Goal: Find specific page/section: Find specific page/section

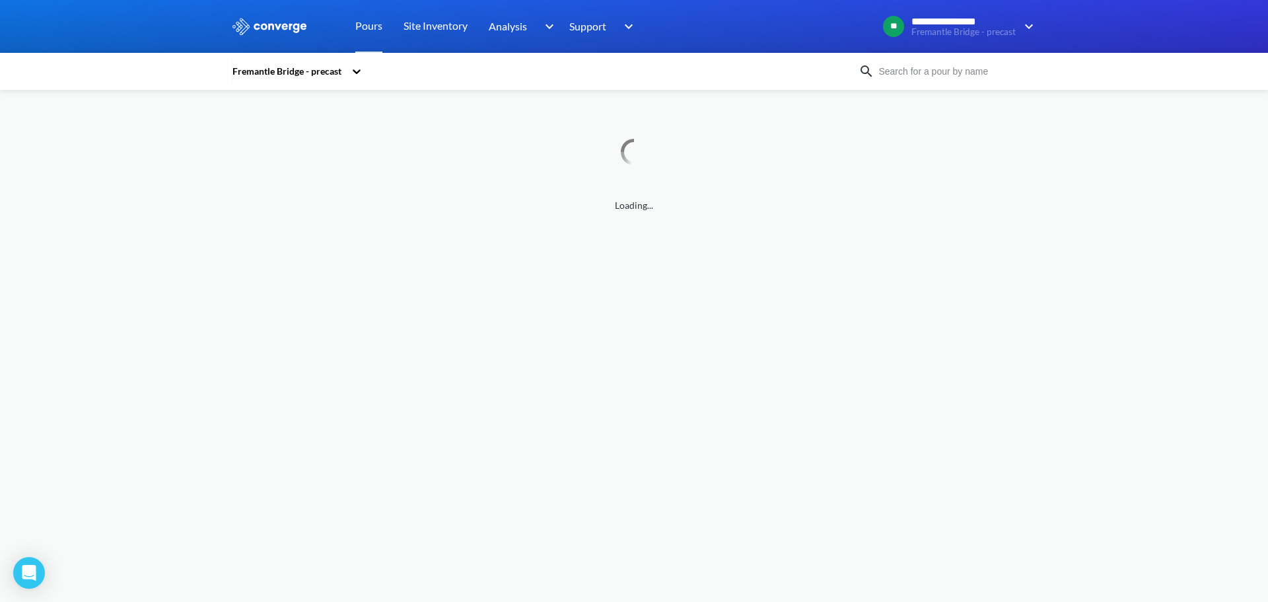
click at [938, 77] on input at bounding box center [955, 71] width 160 height 15
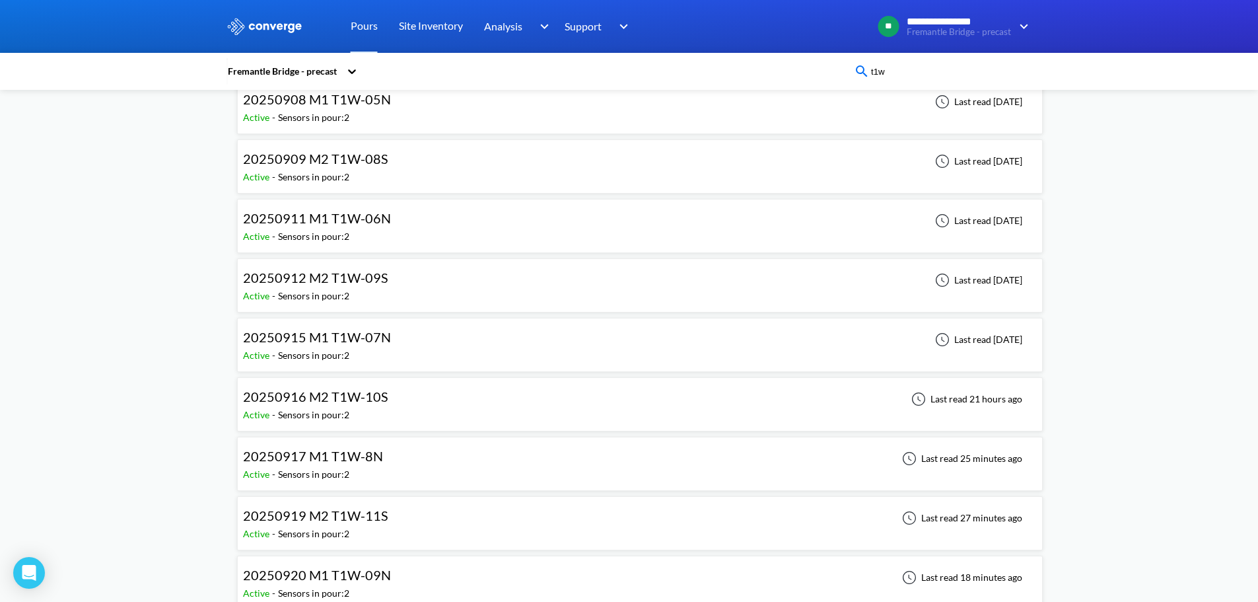
scroll to position [330, 0]
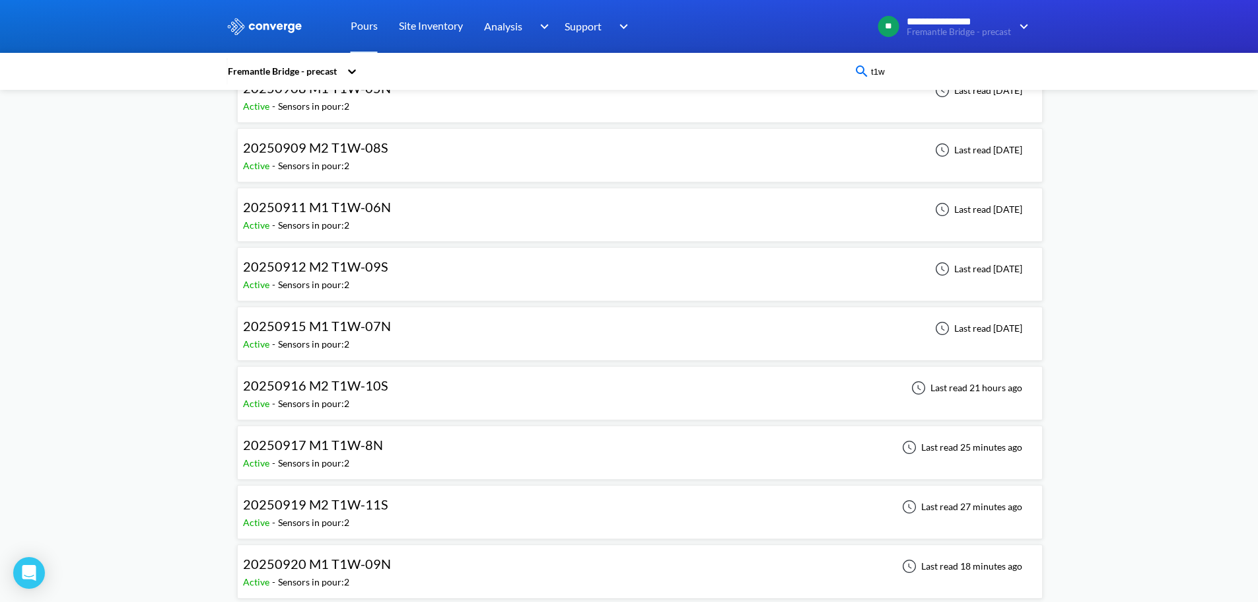
type input "t1w"
click at [516, 439] on div "20250917 M1 T1W-8N Active - Sensors in pour: 2 Last read 25 minutes ago" at bounding box center [640, 452] width 794 height 42
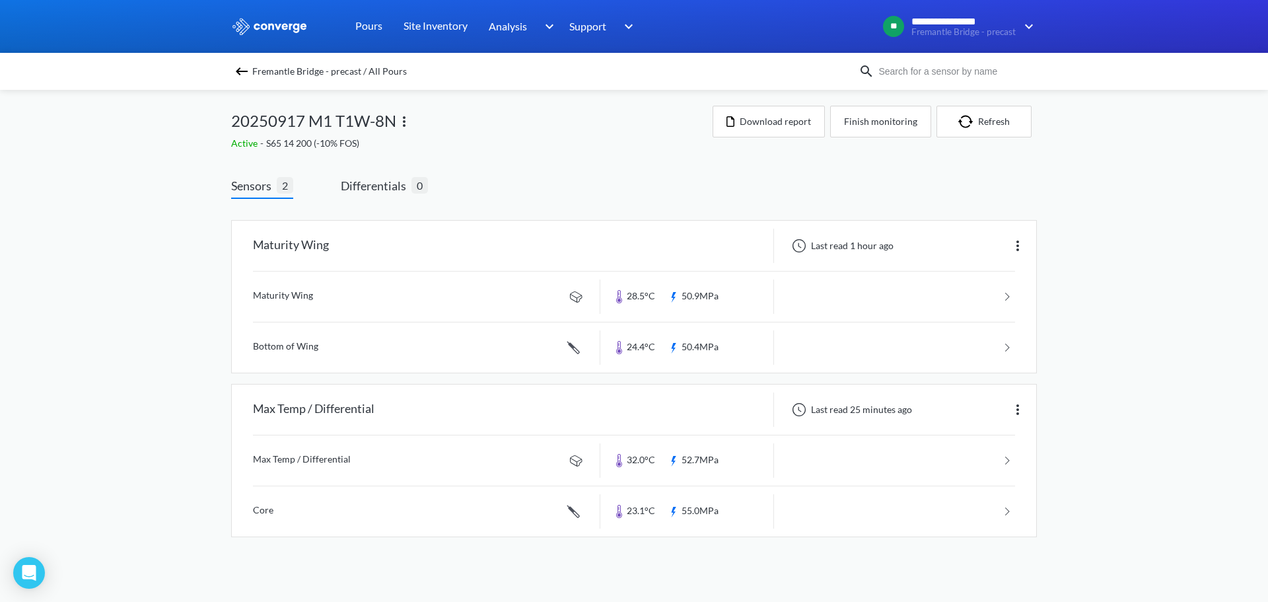
click at [235, 71] on img at bounding box center [242, 71] width 16 height 16
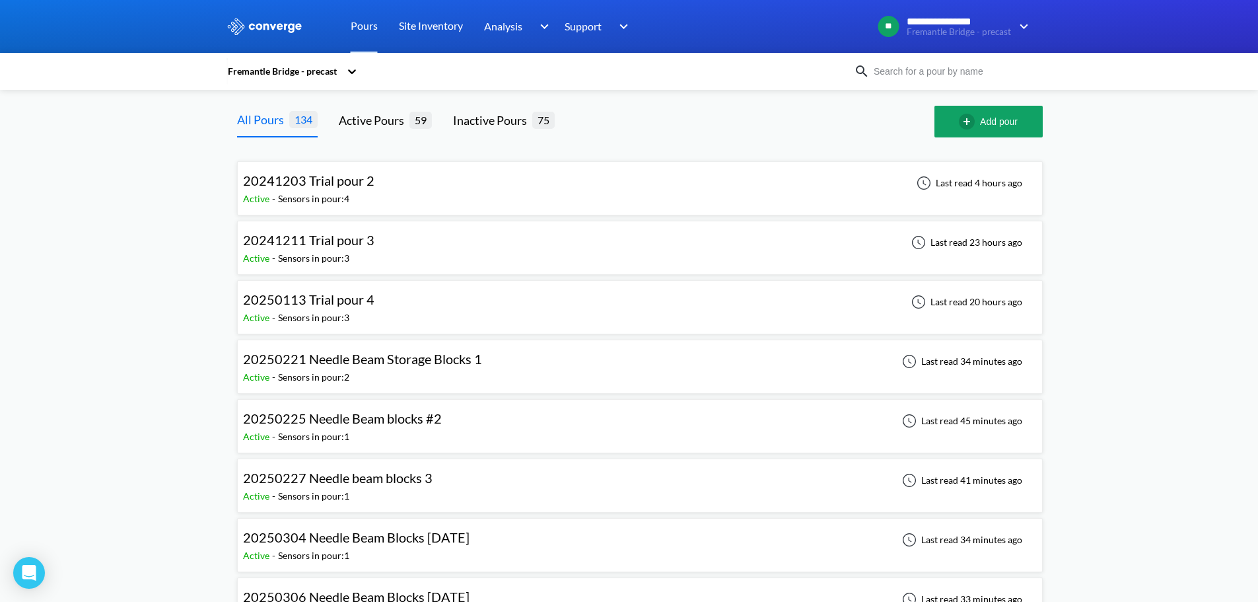
click at [874, 61] on div "Fremantle Bridge - precast" at bounding box center [630, 71] width 806 height 30
click at [883, 64] on input at bounding box center [950, 71] width 160 height 15
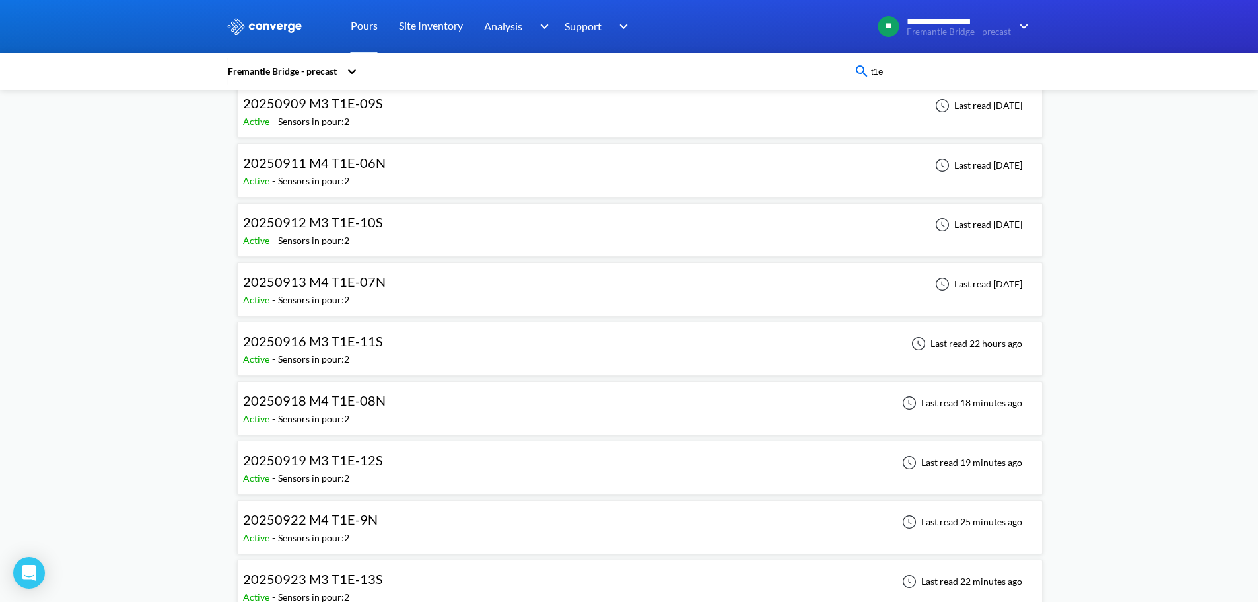
scroll to position [330, 0]
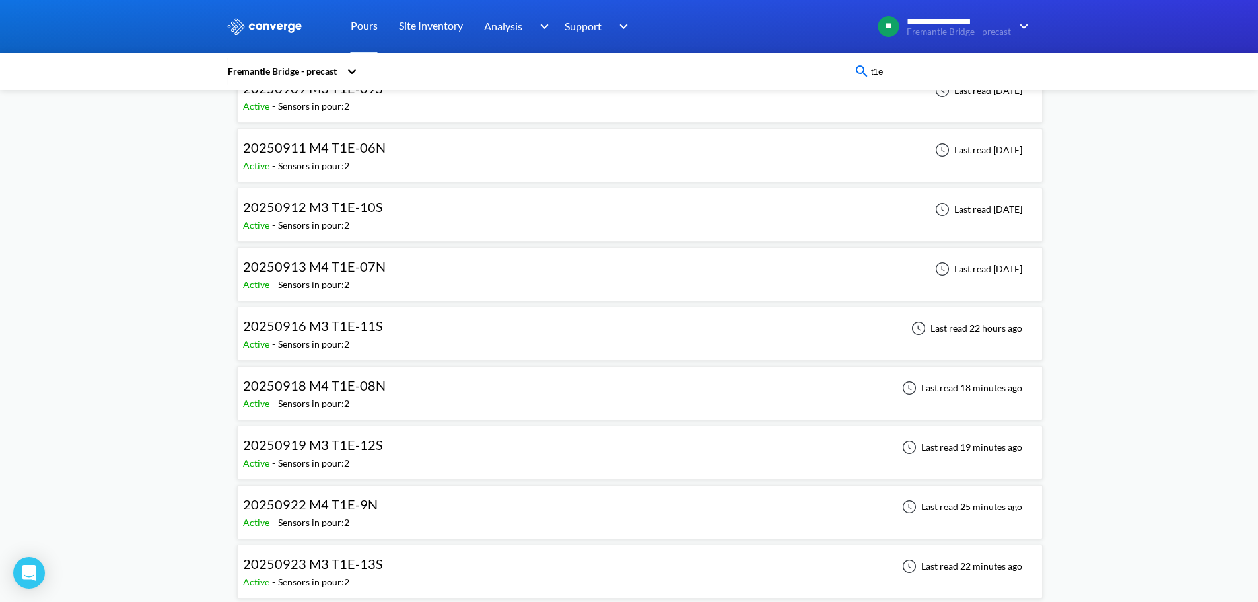
type input "t1e"
click at [493, 399] on div "20250918 M4 T1E-08N Active - Sensors in pour: 2 Last read 18 minutes ago" at bounding box center [640, 393] width 794 height 42
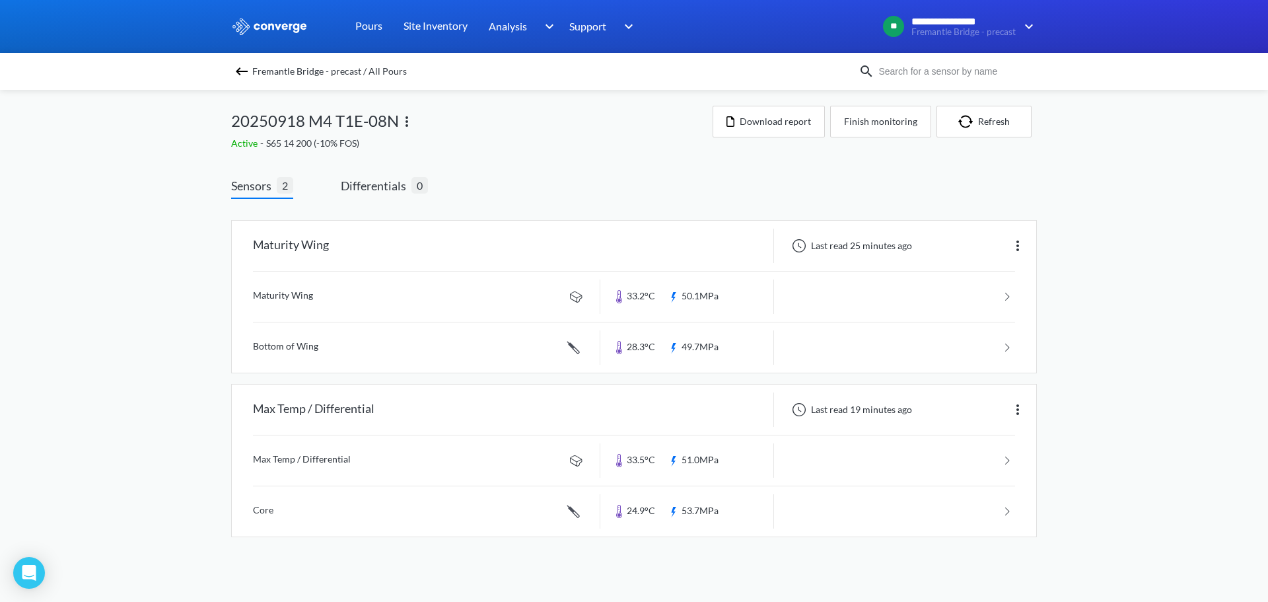
click at [1201, 339] on div "**********" at bounding box center [634, 281] width 1268 height 563
